Goal: Consume media (video, audio): Consume media (video, audio)

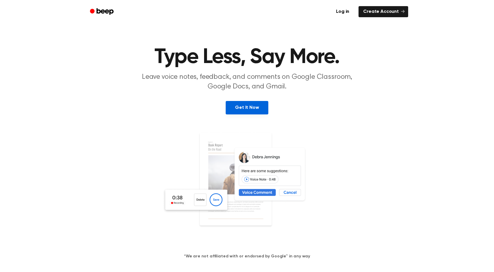
click at [248, 103] on link "Get It Now" at bounding box center [247, 107] width 42 height 13
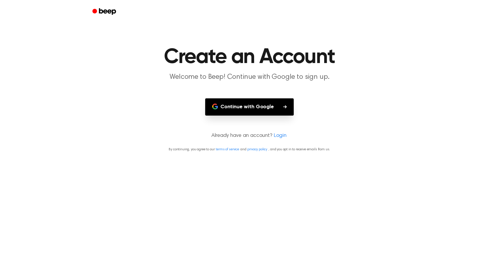
click at [248, 103] on button "Continue with Google" at bounding box center [249, 106] width 89 height 17
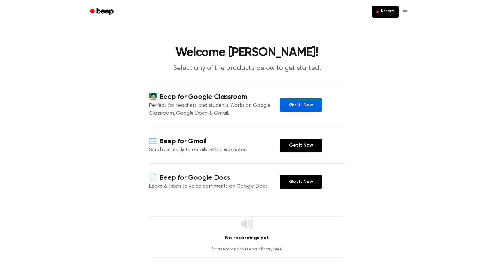
click at [285, 108] on link "Get It Now" at bounding box center [301, 104] width 42 height 13
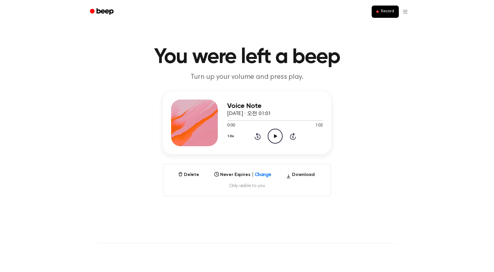
click at [279, 136] on icon "Play Audio" at bounding box center [275, 136] width 15 height 15
click at [258, 140] on icon "Rewind 5 seconds" at bounding box center [257, 137] width 6 height 8
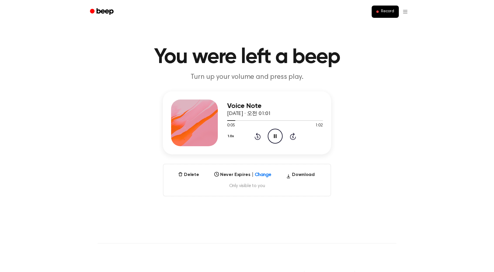
click at [273, 141] on icon "Pause Audio" at bounding box center [275, 136] width 15 height 15
click at [200, 176] on button "Delete" at bounding box center [189, 174] width 26 height 7
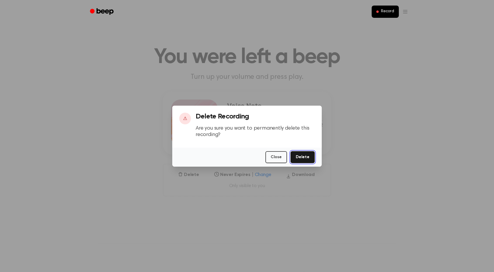
click at [303, 157] on button "Delete" at bounding box center [303, 157] width 24 height 12
